Goal: Information Seeking & Learning: Learn about a topic

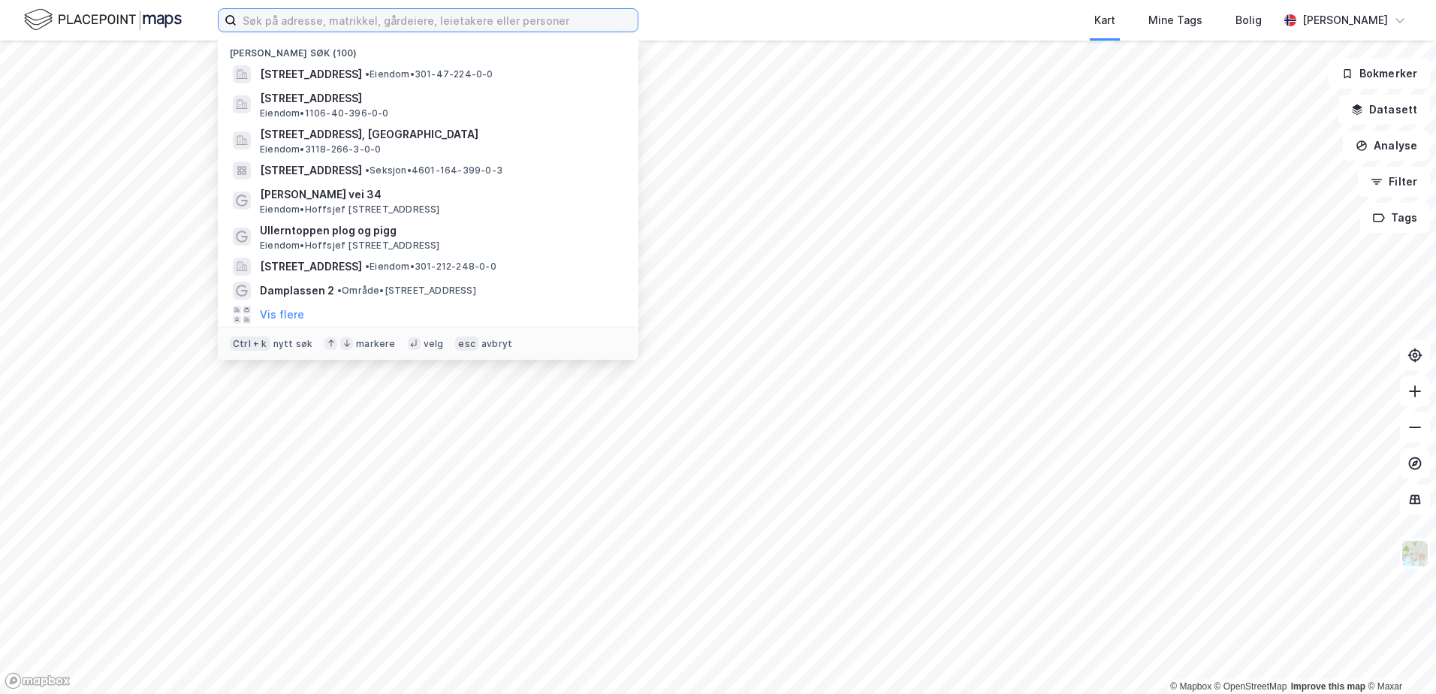
click at [250, 24] on input at bounding box center [437, 20] width 401 height 23
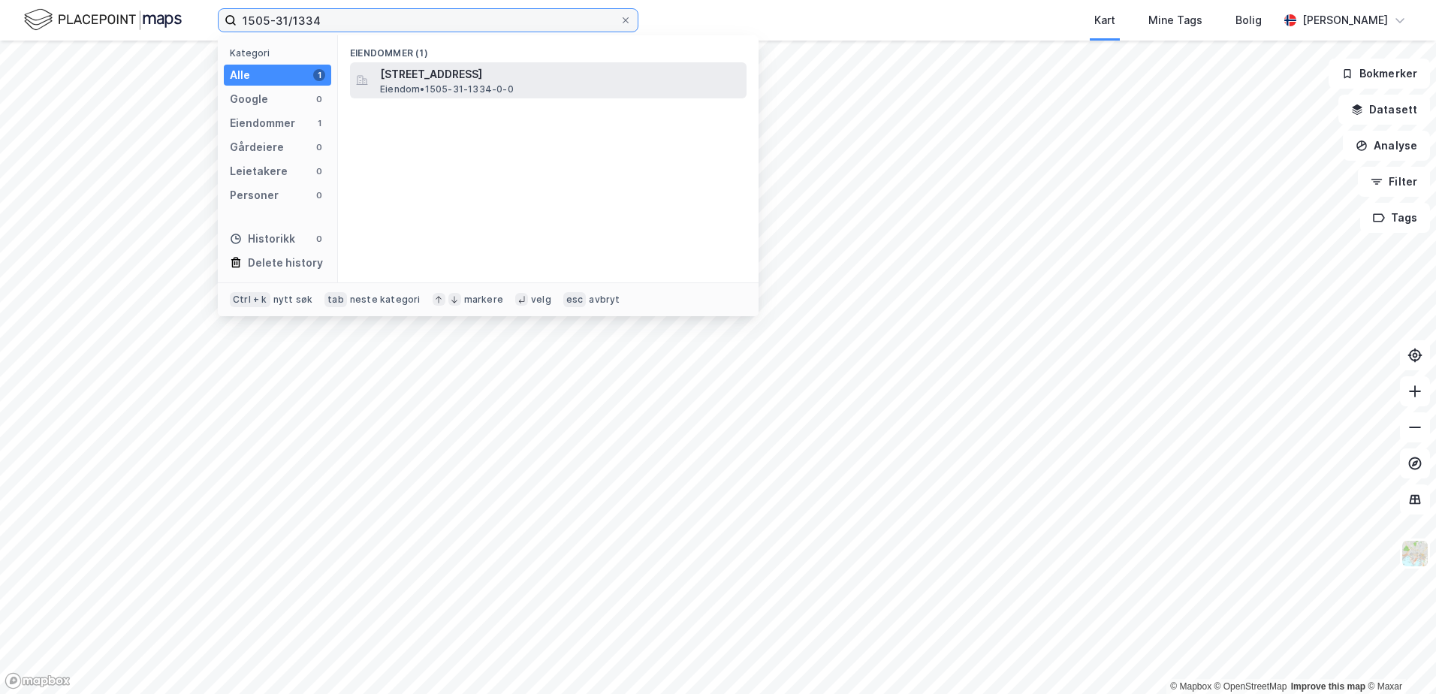
type input "1505-31/1334"
click at [415, 82] on span "[STREET_ADDRESS]" at bounding box center [560, 74] width 360 height 18
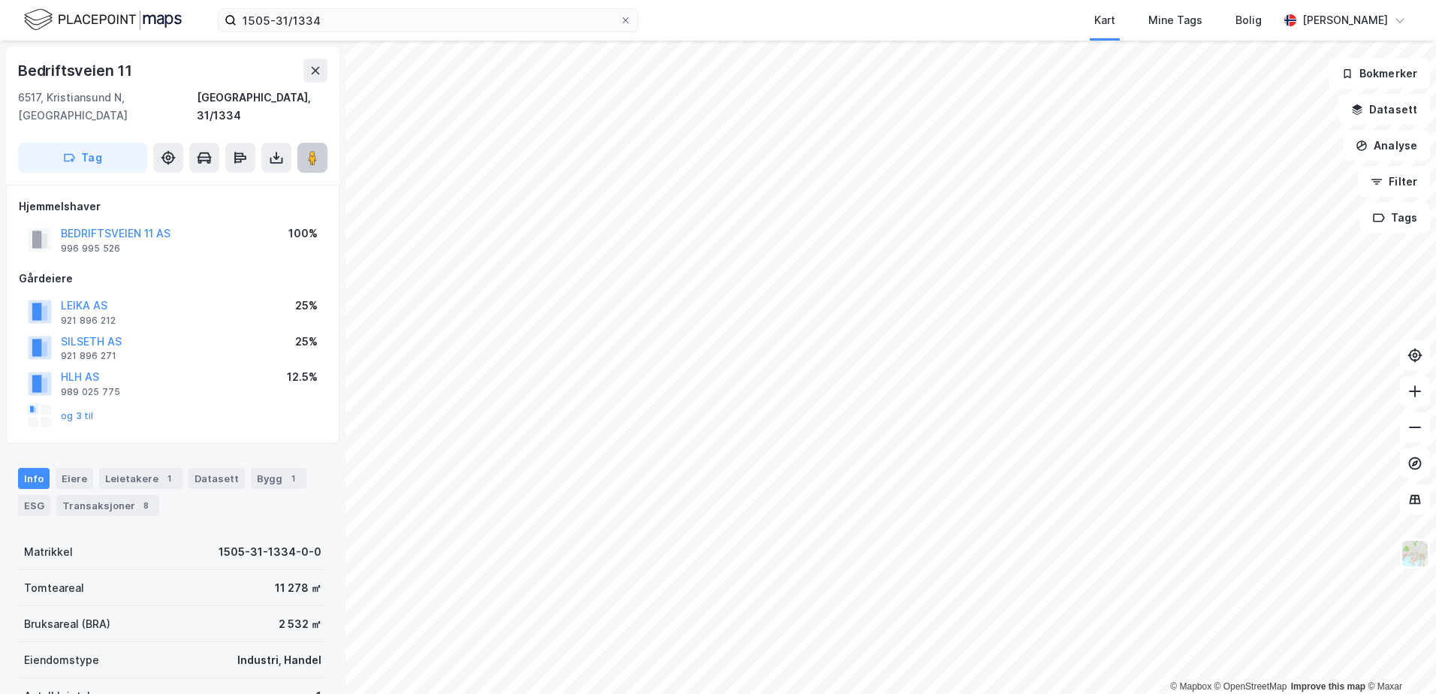
click at [313, 150] on image at bounding box center [312, 157] width 9 height 15
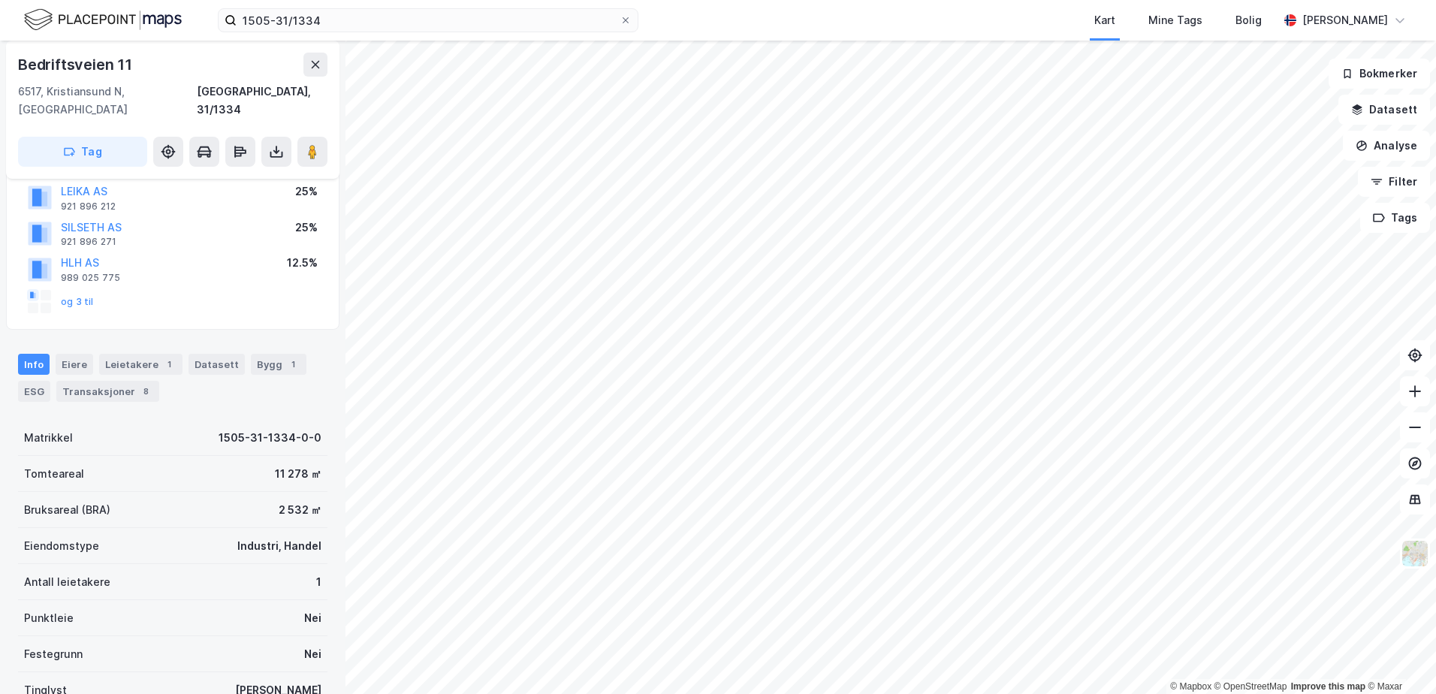
scroll to position [150, 0]
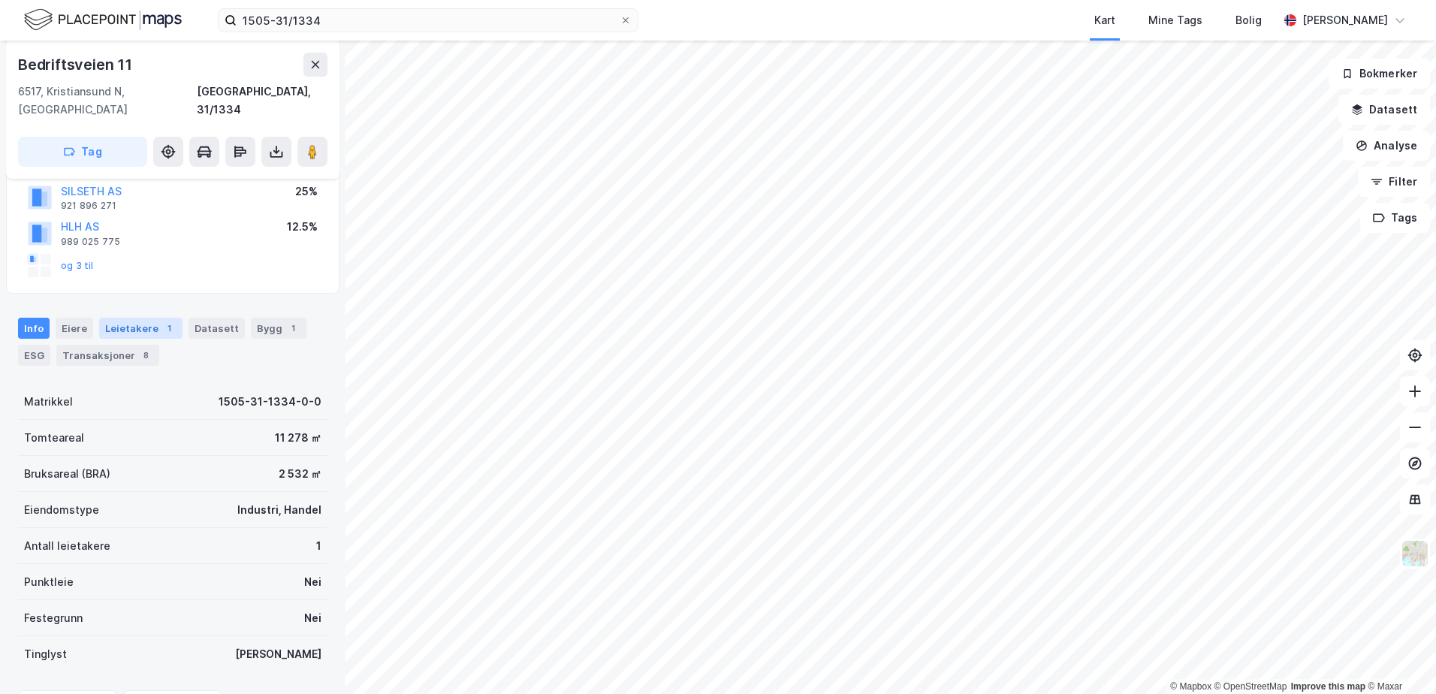
click at [144, 318] on div "Leietakere 1" at bounding box center [140, 328] width 83 height 21
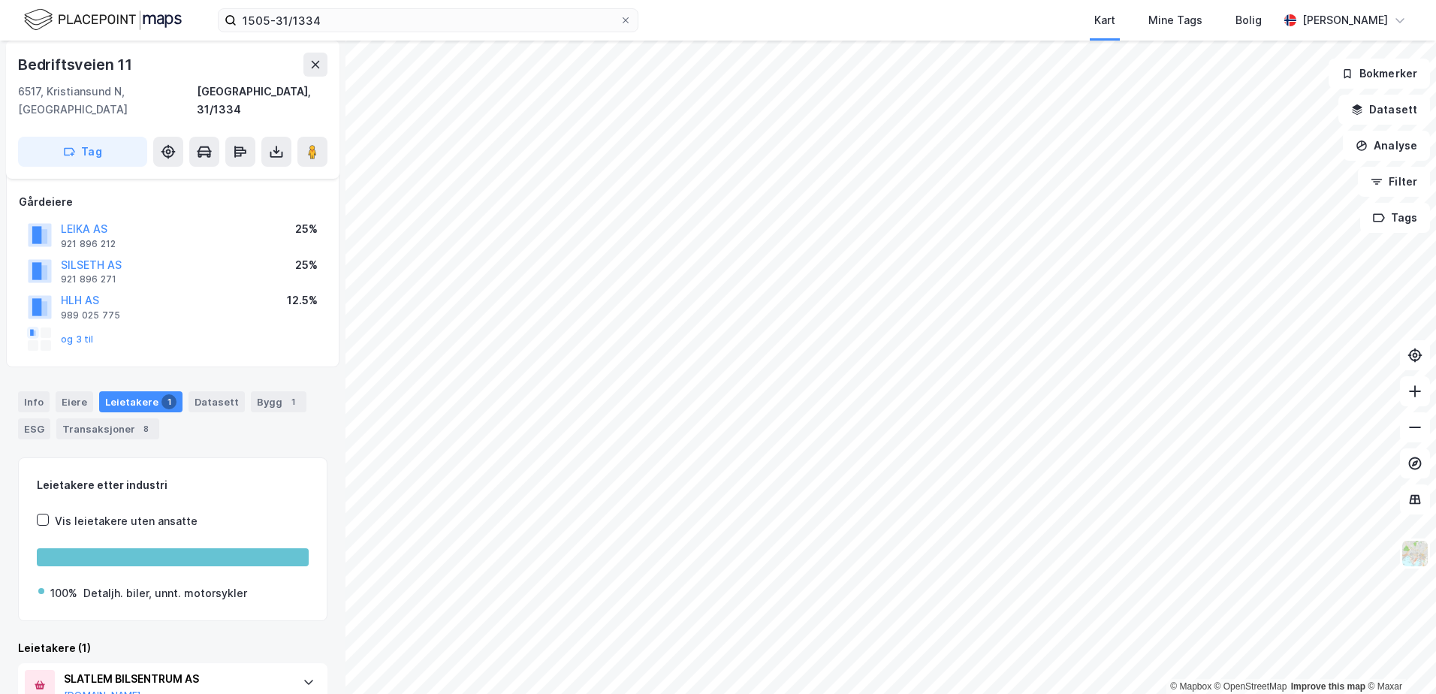
scroll to position [52, 0]
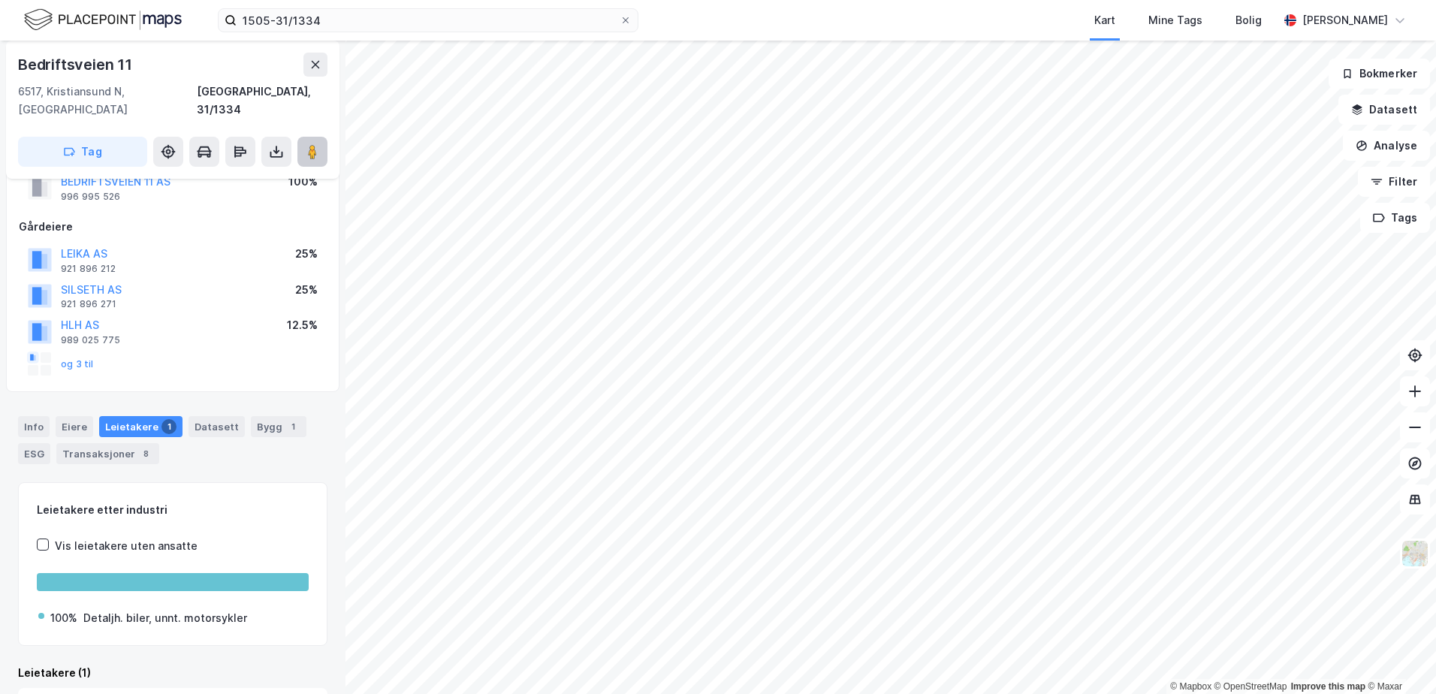
click at [306, 144] on icon at bounding box center [312, 151] width 15 height 15
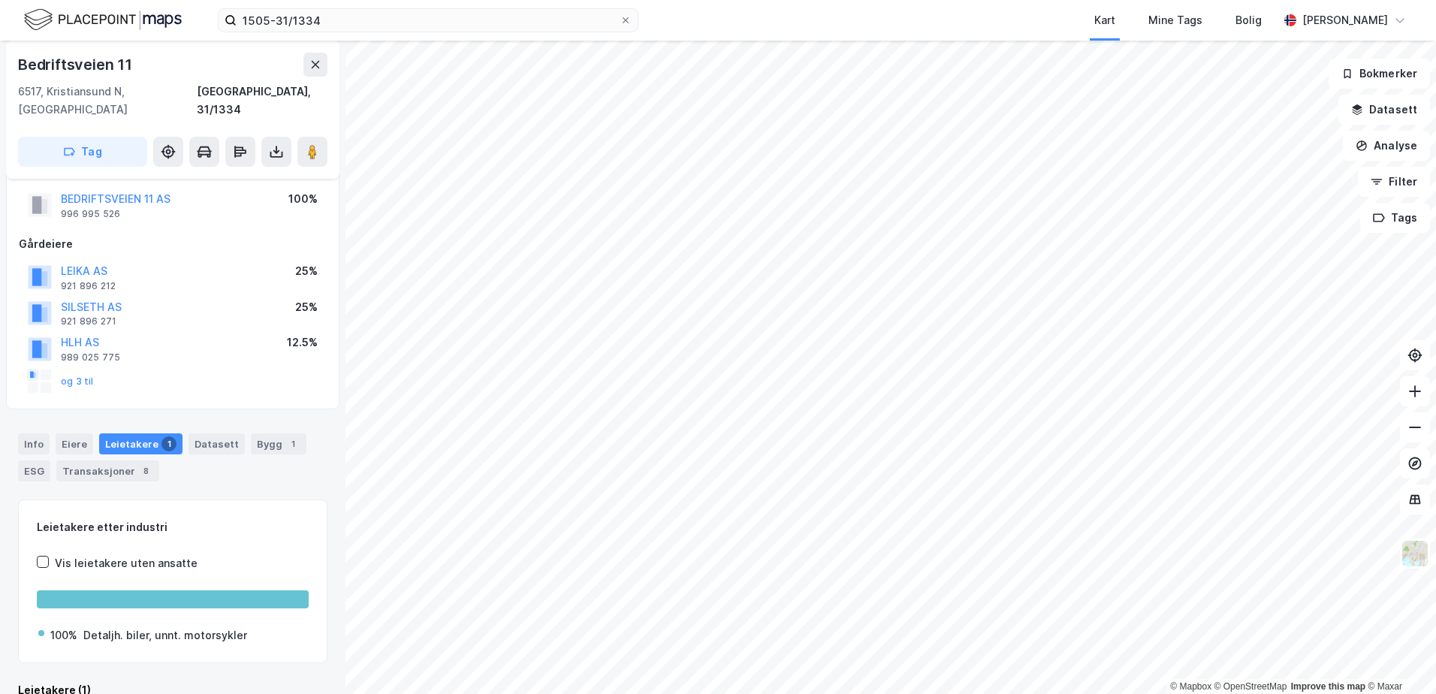
scroll to position [0, 0]
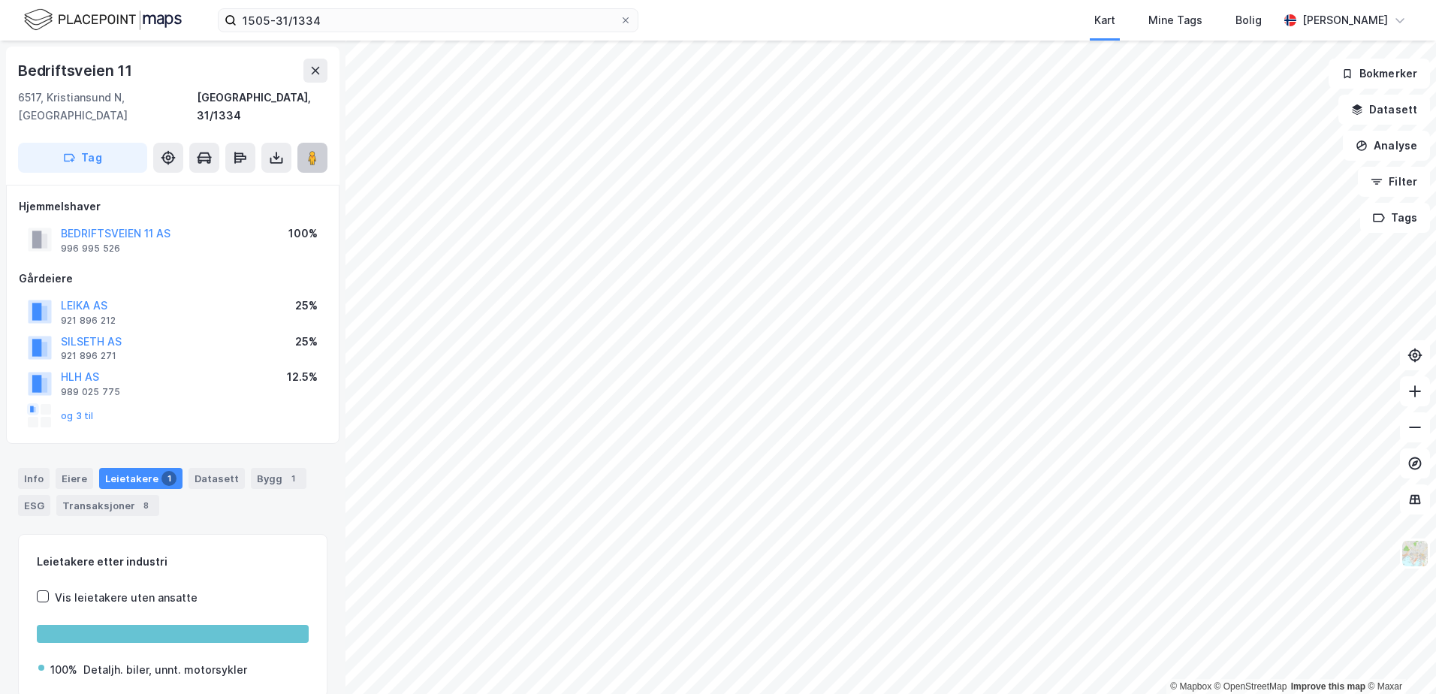
click at [316, 150] on image at bounding box center [312, 157] width 9 height 15
click at [759, 30] on div "1505-31/1334 Kart Mine Tags [PERSON_NAME] © Mapbox © OpenStreetMap Improve this…" at bounding box center [718, 347] width 1436 height 694
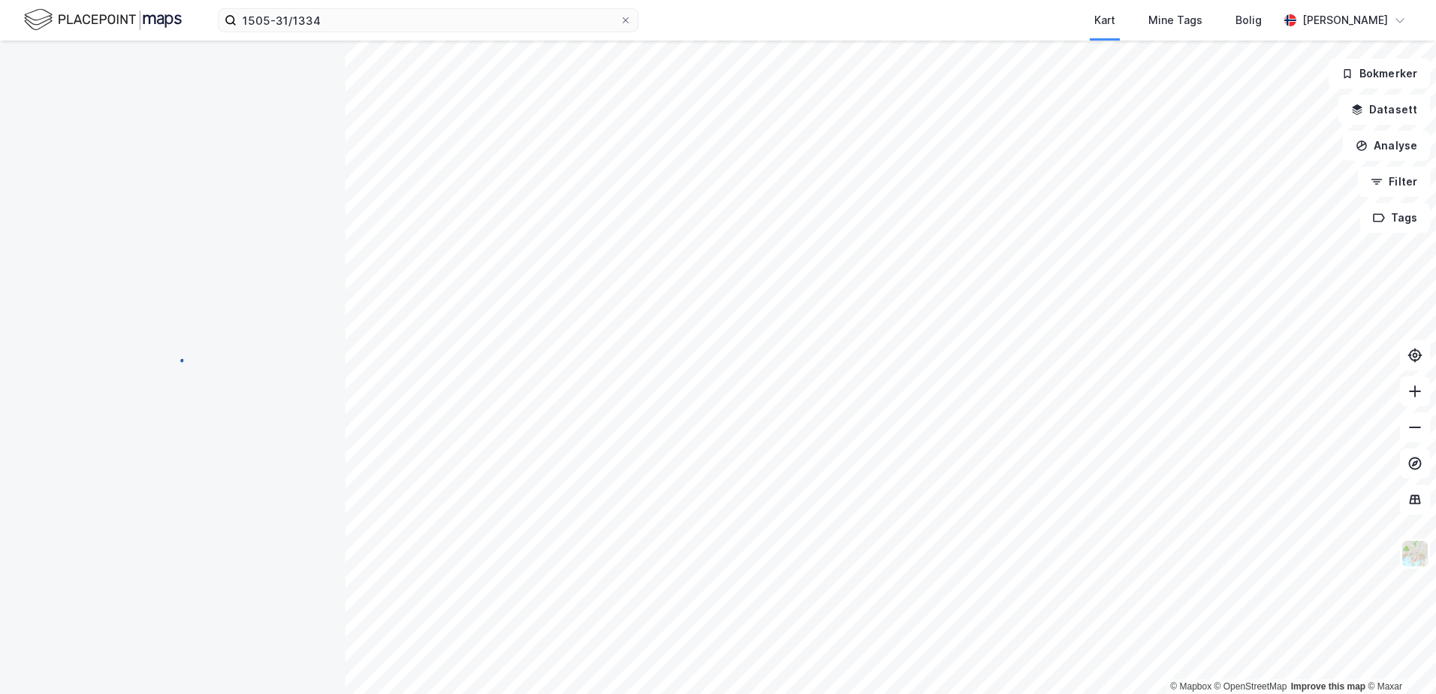
scroll to position [2, 0]
